Goal: Task Accomplishment & Management: Complete application form

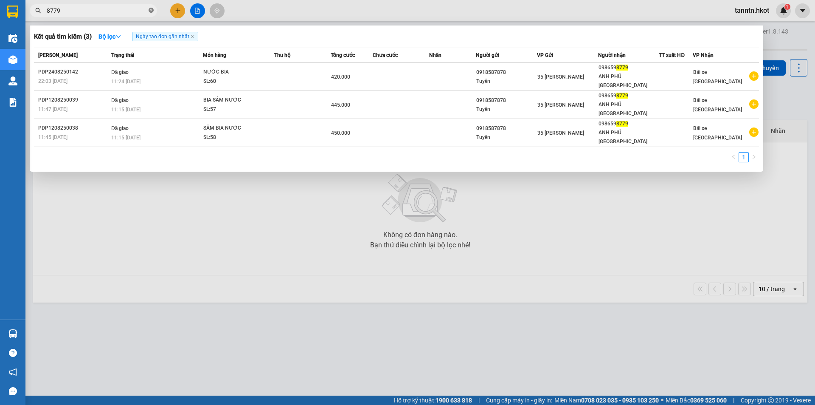
click at [150, 8] on icon "close-circle" at bounding box center [151, 10] width 5 height 5
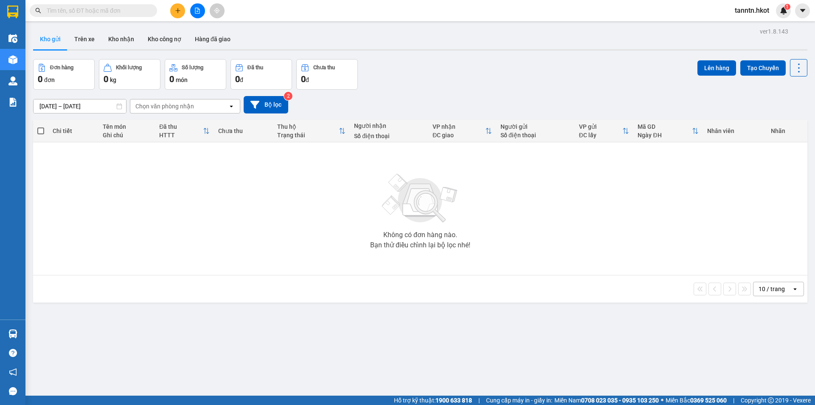
type input "T"
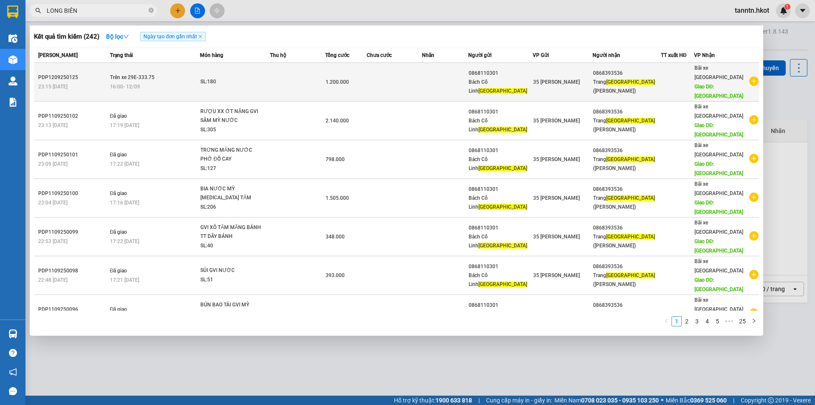
type input "LONG BIÊN"
click at [250, 79] on div "SL: 180" at bounding box center [232, 81] width 64 height 9
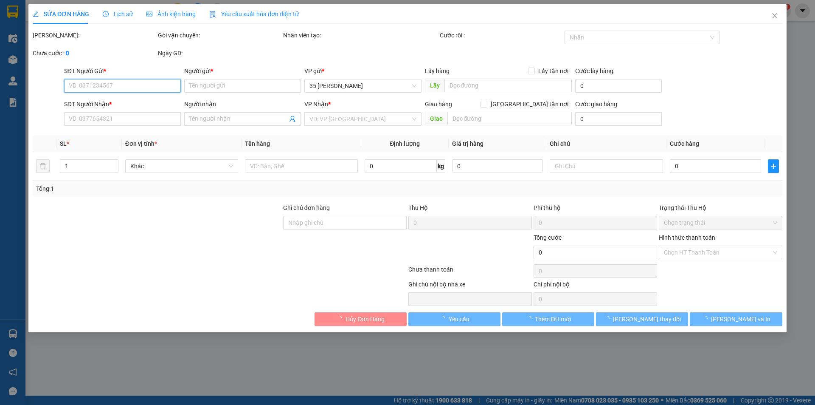
type input "0868110301"
type input "Bách Cổ Linh [GEOGRAPHIC_DATA]"
type input "0868393536"
type input "Trang Long Biên ([GEOGRAPHIC_DATA])"
type input "[GEOGRAPHIC_DATA]"
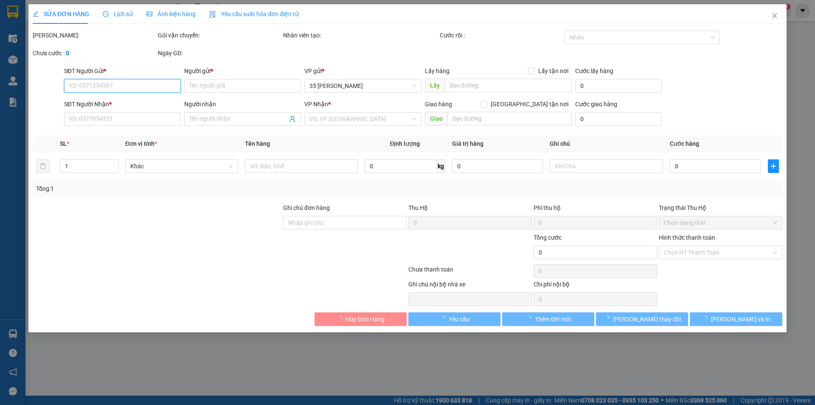
type input "1.200.000"
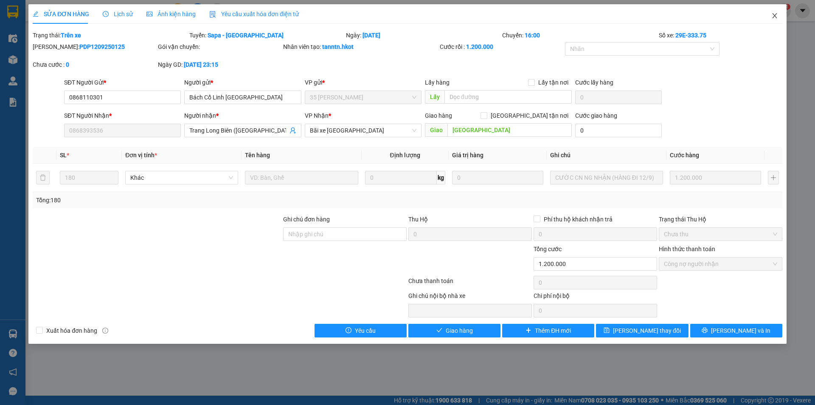
click at [776, 16] on icon "close" at bounding box center [774, 15] width 7 height 7
